Goal: Information Seeking & Learning: Learn about a topic

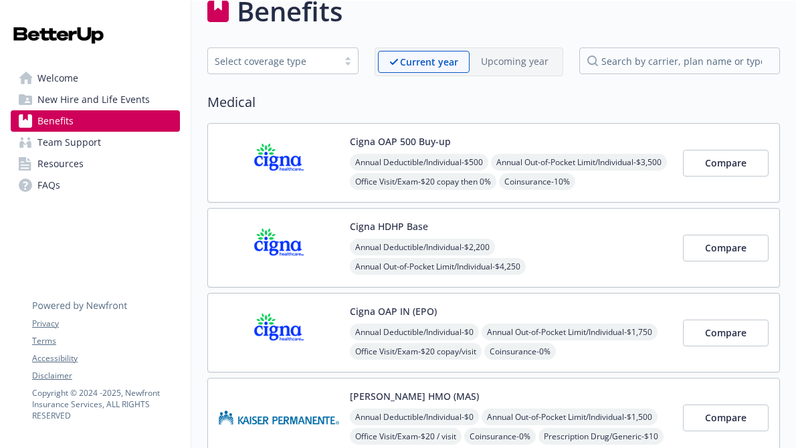
scroll to position [27, 0]
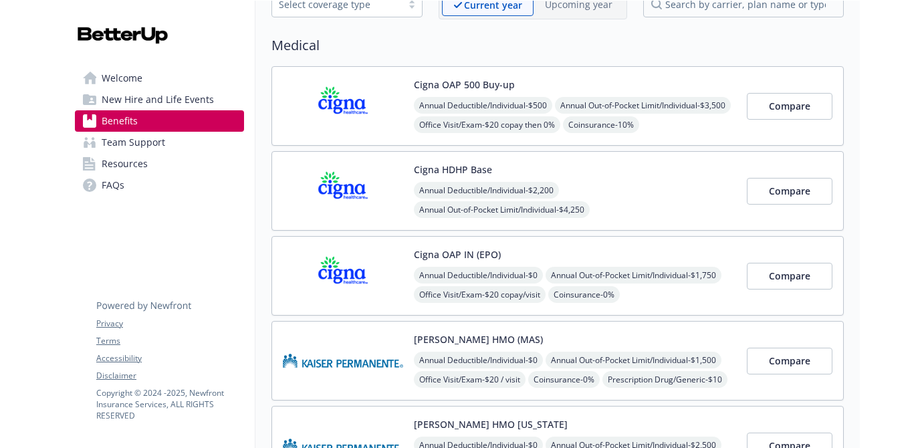
scroll to position [80, 0]
